Goal: Browse casually

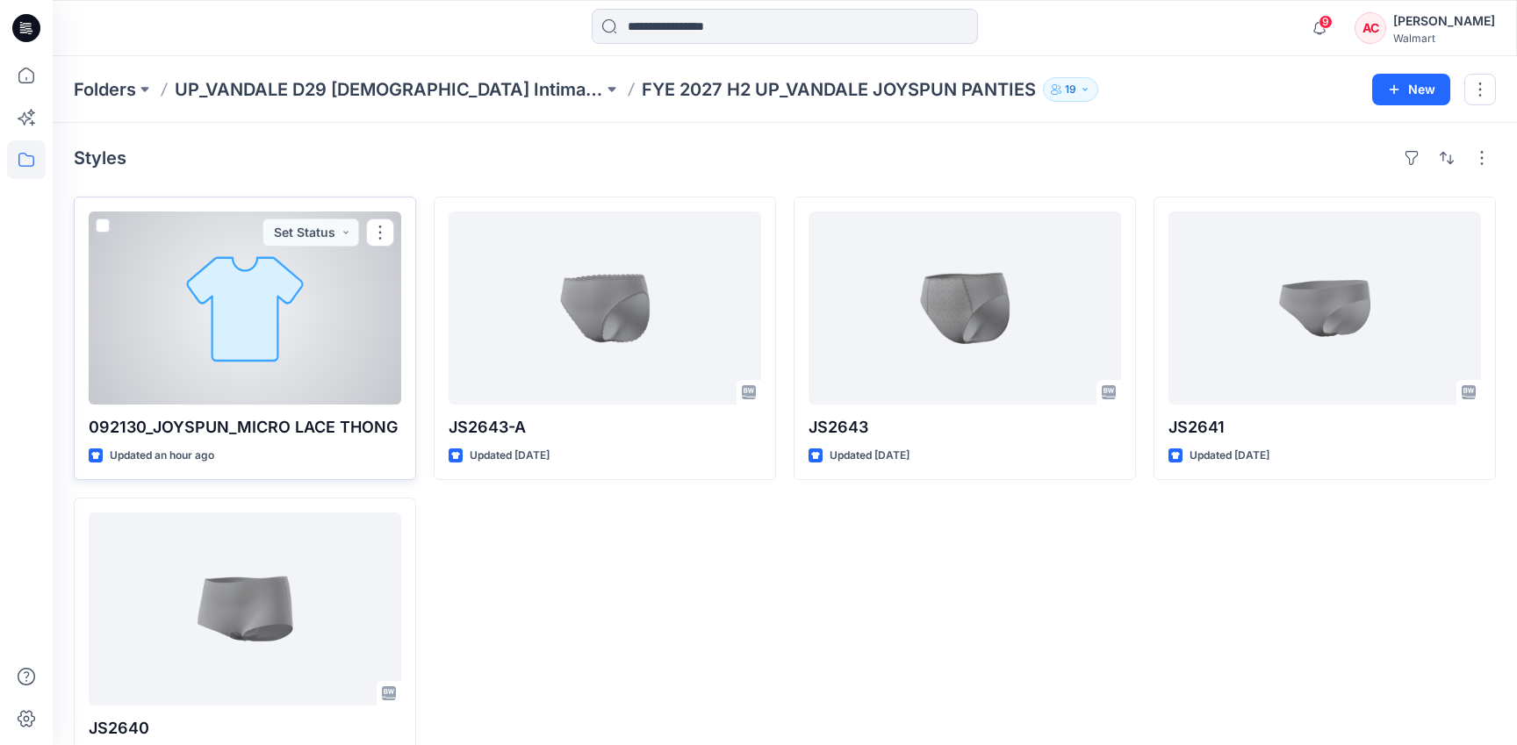
click at [226, 278] on div at bounding box center [245, 308] width 312 height 193
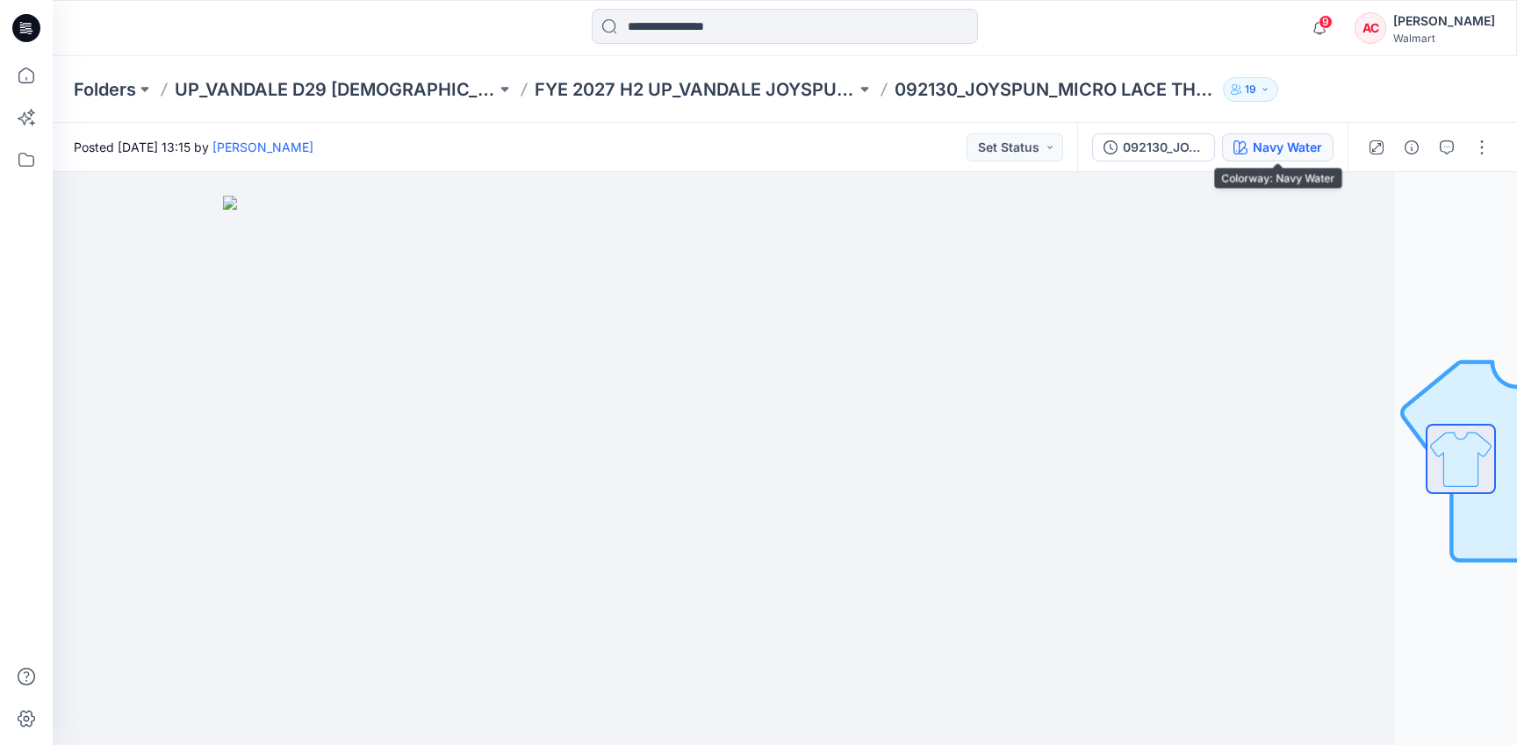
click at [1308, 135] on button "Navy Water" at bounding box center [1277, 147] width 111 height 28
click at [1301, 151] on div "Navy Water" at bounding box center [1287, 147] width 69 height 19
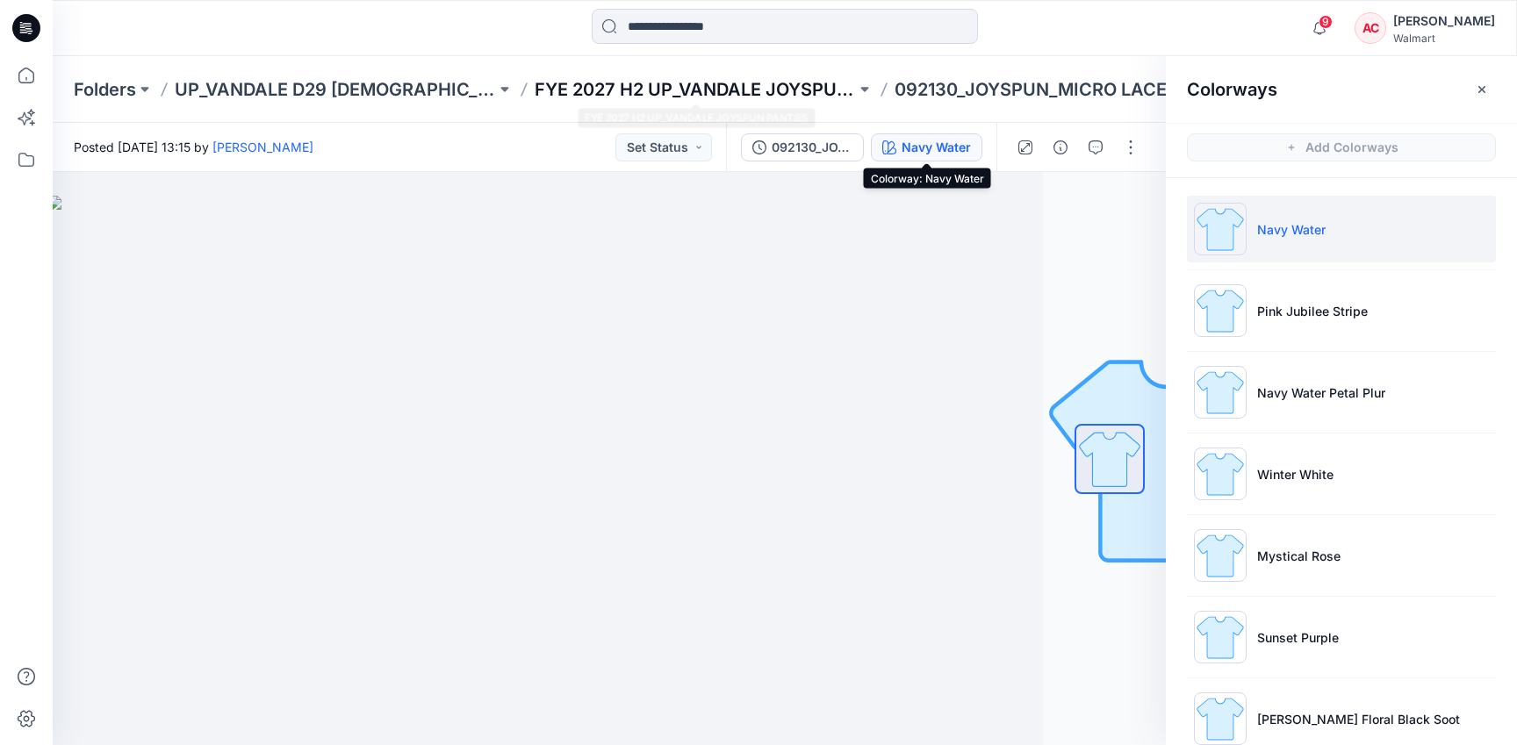
click at [700, 91] on p "FYE 2027 H2 UP_VANDALE JOYSPUN PANTIES" at bounding box center [695, 89] width 321 height 25
